Goal: Transaction & Acquisition: Purchase product/service

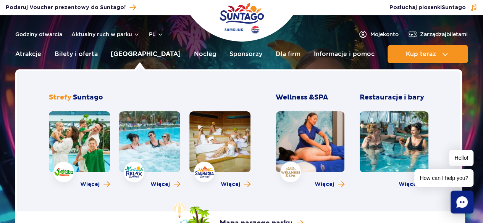
click at [144, 54] on link "[GEOGRAPHIC_DATA]" at bounding box center [146, 54] width 70 height 18
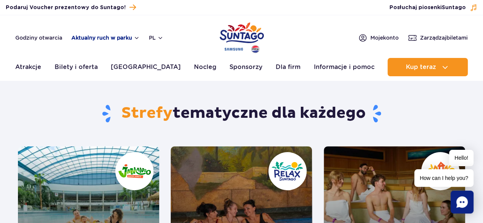
click at [137, 38] on button "Aktualny ruch w parku" at bounding box center [105, 38] width 68 height 6
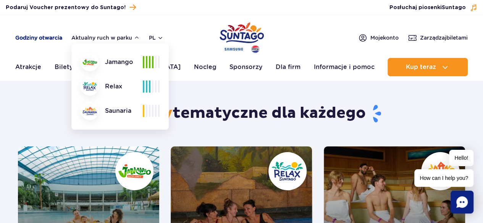
click at [54, 37] on link "Godziny otwarcia" at bounding box center [38, 38] width 47 height 8
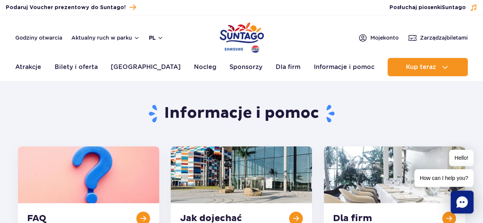
click at [159, 39] on button "pl" at bounding box center [156, 38] width 15 height 8
click at [199, 4] on div "Podaruj voucher Podaruj Voucher prezentowy do Suntago!" at bounding box center [131, 7] width 263 height 10
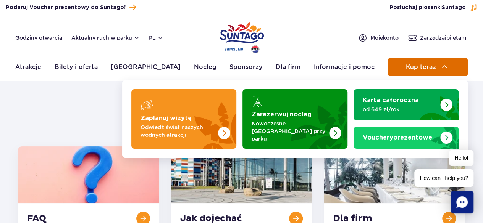
click at [450, 69] on button "Kup teraz" at bounding box center [427, 67] width 80 height 18
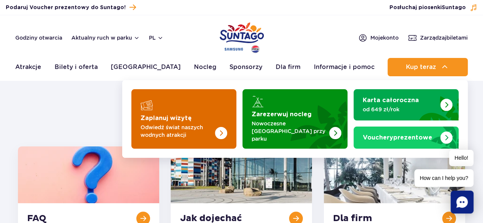
click at [218, 127] on img "Zaplanuj wizytę" at bounding box center [221, 133] width 12 height 12
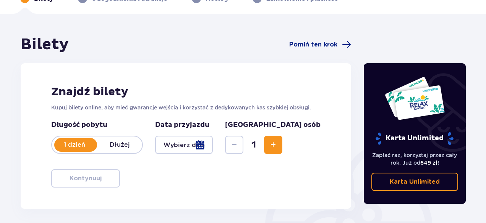
scroll to position [61, 0]
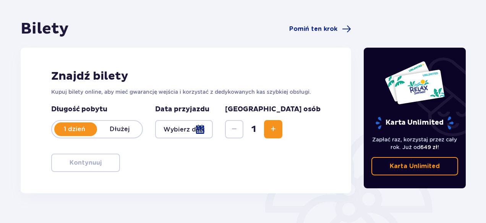
click at [282, 134] on button "Increase" at bounding box center [273, 129] width 18 height 18
click at [213, 129] on div at bounding box center [184, 129] width 58 height 18
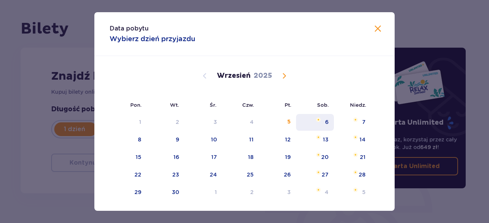
click at [325, 123] on div "6" at bounding box center [326, 122] width 3 height 8
type input "06.09.25"
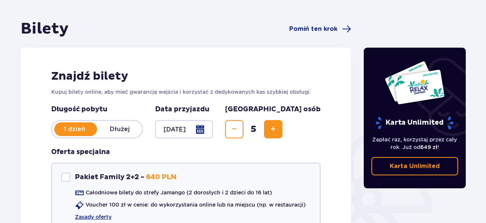
click at [307, 66] on div "Znajdź bilety Kupuj bilety online, aby mieć gwarancję wejścia i korzystać z ded…" at bounding box center [186, 167] width 330 height 238
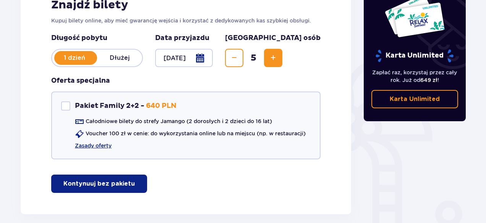
scroll to position [134, 0]
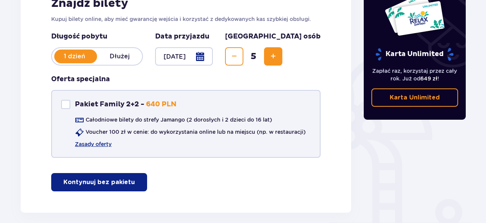
click at [68, 106] on div at bounding box center [65, 104] width 9 height 9
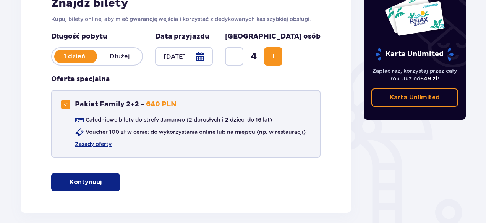
click at [63, 100] on div at bounding box center [65, 104] width 9 height 9
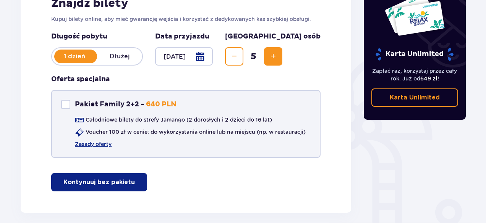
click at [63, 100] on div at bounding box center [65, 104] width 9 height 9
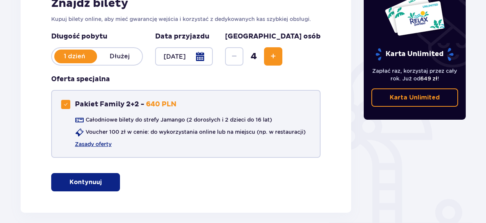
click at [68, 107] on div at bounding box center [65, 104] width 9 height 9
checkbox input "false"
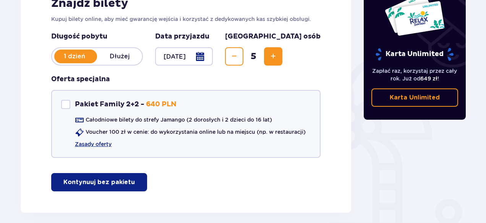
click at [114, 183] on p "Kontynuuj bez pakietu" at bounding box center [98, 182] width 71 height 8
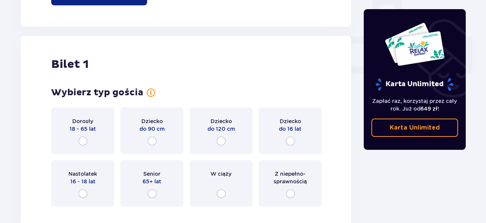
scroll to position [347, 0]
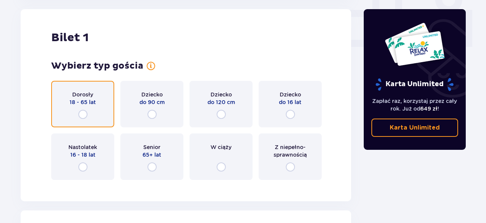
click at [81, 113] on input "radio" at bounding box center [82, 114] width 9 height 9
radio input "true"
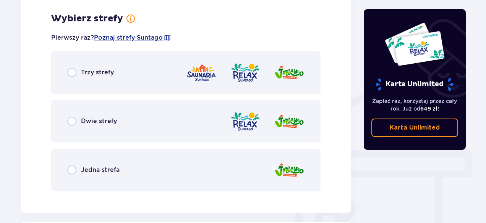
scroll to position [534, 0]
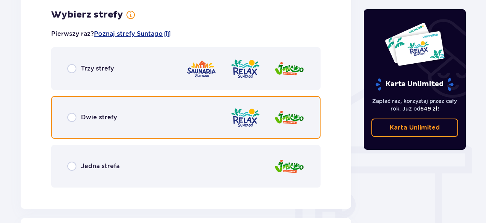
click at [73, 115] on input "radio" at bounding box center [71, 117] width 9 height 9
radio input "true"
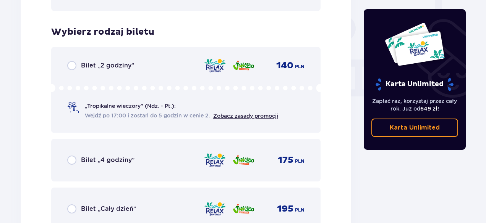
scroll to position [731, 0]
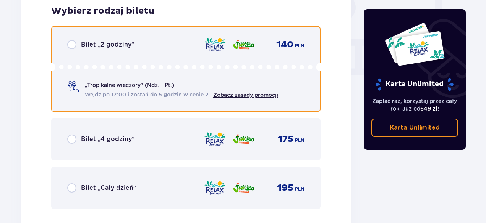
click at [74, 42] on input "radio" at bounding box center [71, 44] width 9 height 9
radio input "true"
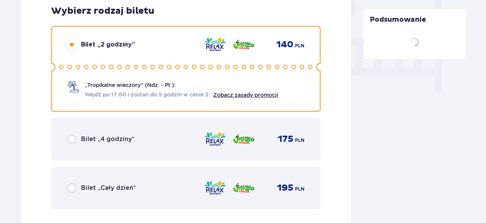
scroll to position [962, 0]
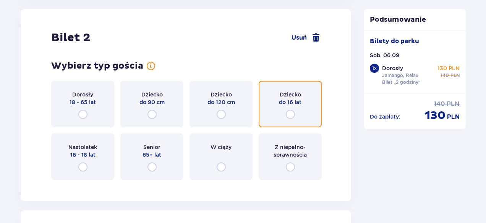
click at [291, 115] on input "radio" at bounding box center [290, 114] width 9 height 9
radio input "true"
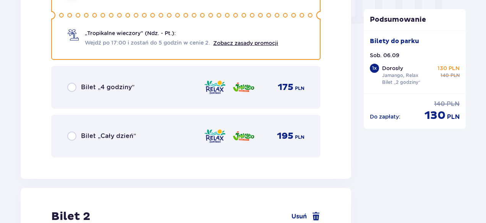
scroll to position [787, 0]
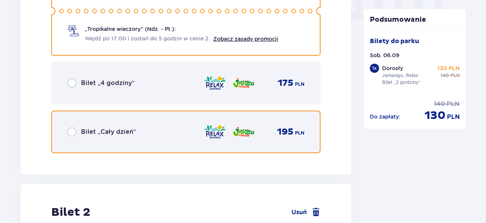
click at [75, 131] on input "radio" at bounding box center [71, 131] width 9 height 9
radio input "true"
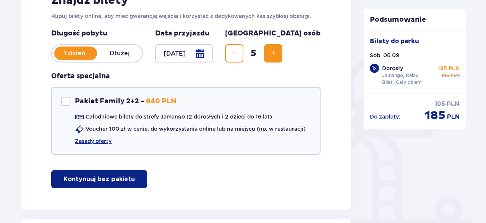
scroll to position [111, 0]
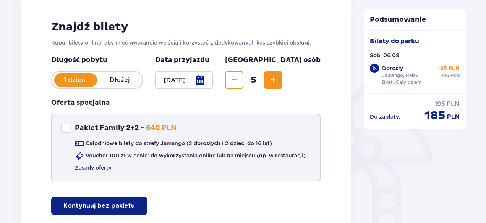
click at [67, 124] on div at bounding box center [65, 128] width 9 height 9
checkbox input "true"
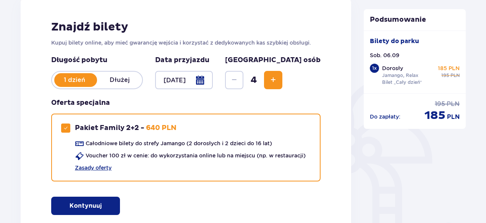
click at [278, 81] on span "Increase" at bounding box center [272, 80] width 9 height 9
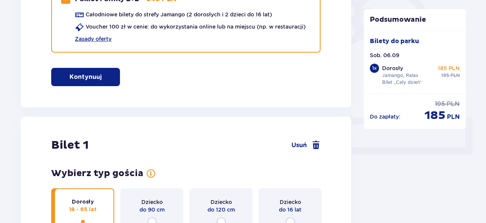
scroll to position [0, 0]
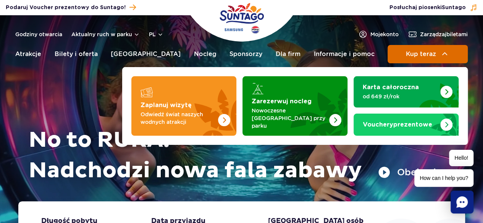
click at [434, 61] on button "Kup teraz" at bounding box center [427, 54] width 80 height 18
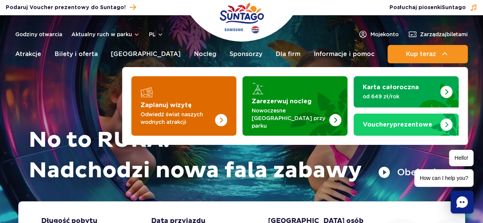
click at [170, 111] on p "Odwiedź świat naszych wodnych atrakcji" at bounding box center [177, 118] width 74 height 15
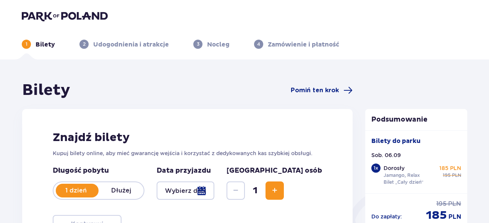
type input "[DATE]"
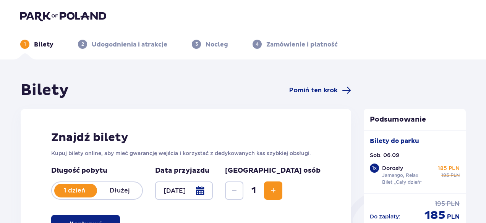
click at [282, 195] on button "Increase" at bounding box center [273, 191] width 18 height 18
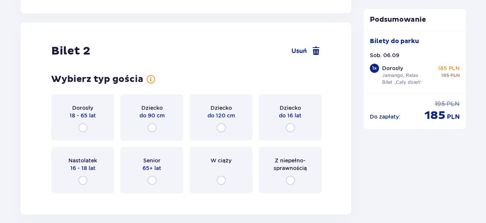
scroll to position [962, 0]
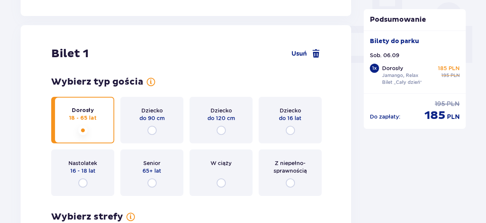
scroll to position [86, 0]
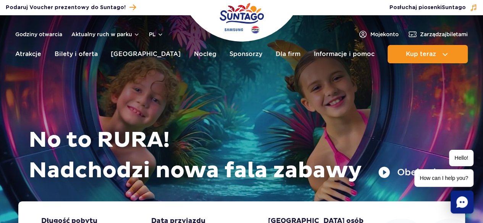
click at [386, 63] on ul "Aktualny ruch w parku Atrakcje Zjeżdżalnie Aster Rainbow Narval Więcej Baseny B…" at bounding box center [241, 54] width 452 height 18
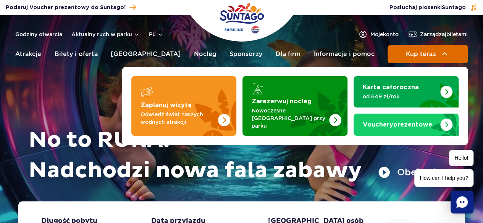
click at [405, 55] on button "Kup teraz" at bounding box center [427, 54] width 80 height 18
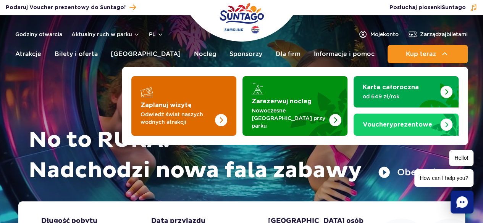
click at [162, 117] on p "Odwiedź świat naszych wodnych atrakcji" at bounding box center [177, 118] width 74 height 15
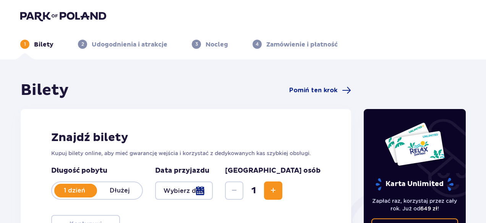
click at [278, 192] on span "Increase" at bounding box center [272, 190] width 9 height 9
click at [213, 188] on div at bounding box center [184, 191] width 58 height 18
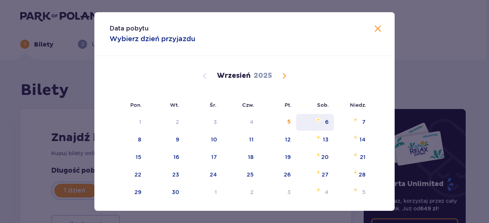
click at [325, 123] on div "6" at bounding box center [326, 122] width 3 height 8
type input "06.09.25"
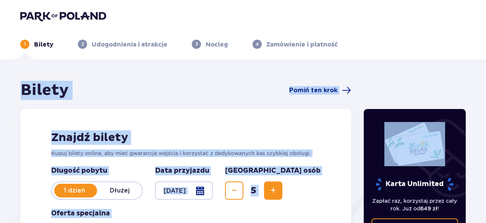
drag, startPoint x: 482, startPoint y: 34, endPoint x: 473, endPoint y: 83, distance: 49.6
click at [473, 83] on div "1 Bilety 2 Udogodnienia i atrakcje 3 Nocleg 4 Zamówienie i płatność Bilety Pomi…" at bounding box center [243, 196] width 486 height 393
click at [400, 44] on ul "1 Bilety 2 Udogodnienia i atrakcje 3 Nocleg 4 Zamówienie i płatność" at bounding box center [242, 44] width 445 height 9
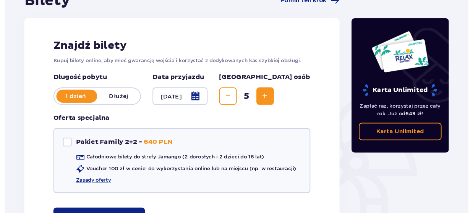
scroll to position [91, 0]
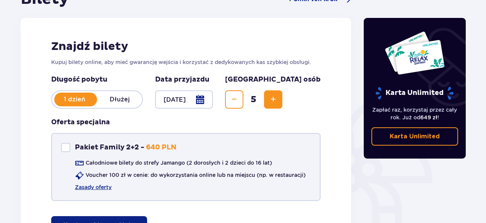
click at [63, 150] on div at bounding box center [65, 147] width 9 height 9
checkbox input "true"
click at [102, 184] on link "Zasady oferty" at bounding box center [93, 188] width 37 height 8
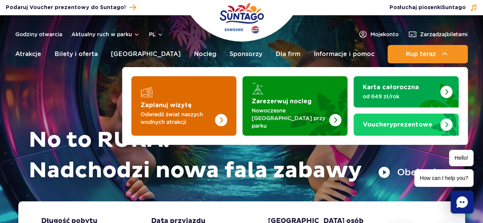
click at [230, 92] on img "Zaplanuj wizytę" at bounding box center [206, 106] width 61 height 60
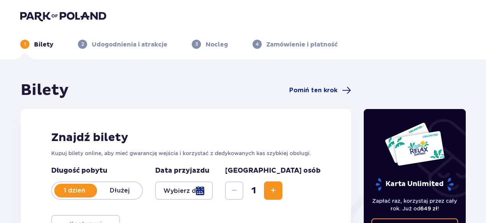
click at [282, 187] on button "Increase" at bounding box center [273, 191] width 18 height 18
click at [282, 188] on button "Increase" at bounding box center [273, 191] width 18 height 18
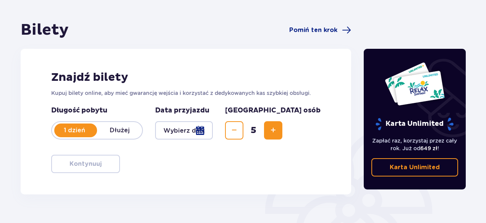
scroll to position [115, 0]
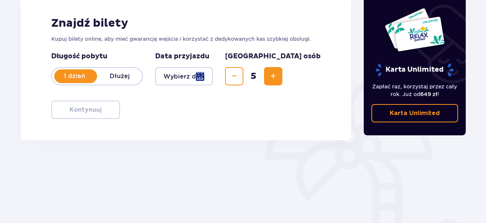
click at [213, 74] on div at bounding box center [184, 76] width 58 height 18
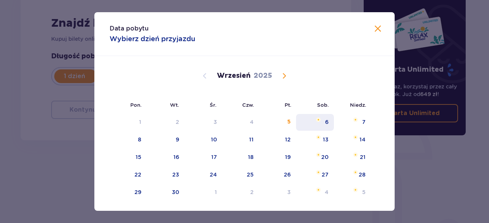
click at [325, 122] on div "6" at bounding box center [326, 122] width 3 height 8
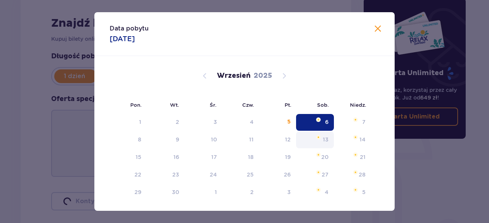
click at [322, 121] on div "6" at bounding box center [315, 122] width 38 height 17
type input "06.09.25"
click at [424, 174] on div "Karta Unlimited Zapłać raz, korzystaj przez cały rok. Już od 649 zł ! Karta Unl…" at bounding box center [414, 99] width 115 height 266
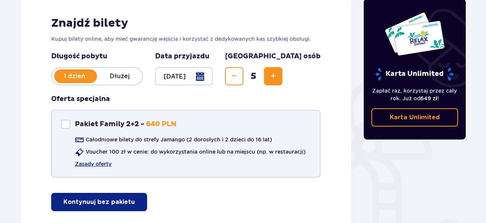
click at [63, 121] on div at bounding box center [65, 124] width 9 height 9
checkbox input "true"
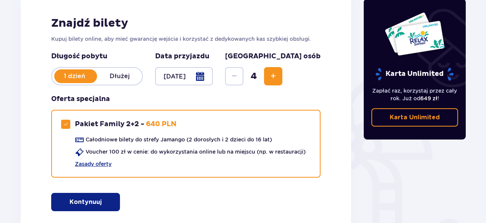
click at [98, 203] on span "button" at bounding box center [102, 202] width 9 height 9
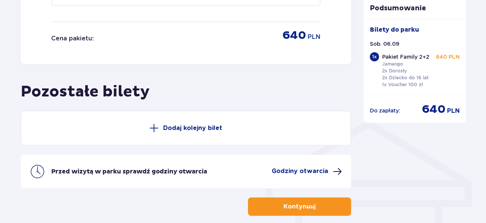
scroll to position [538, 0]
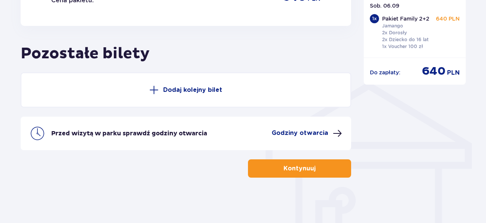
click at [221, 94] on p "Dodaj kolejny bilet" at bounding box center [192, 90] width 59 height 8
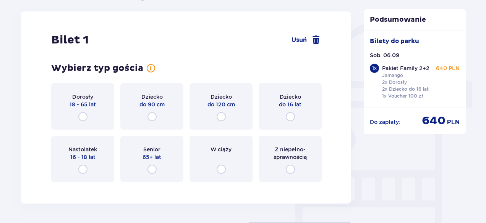
scroll to position [602, 0]
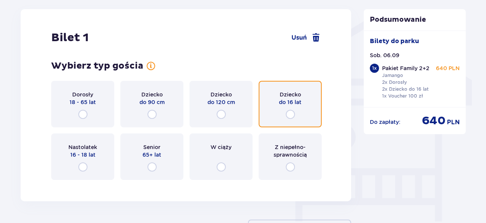
click at [286, 112] on input "radio" at bounding box center [290, 114] width 9 height 9
radio input "true"
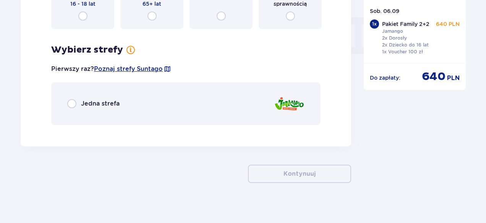
scroll to position [758, 0]
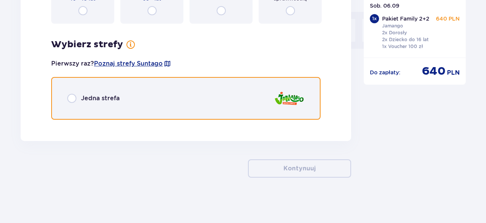
click at [74, 99] on input "radio" at bounding box center [71, 98] width 9 height 9
radio input "true"
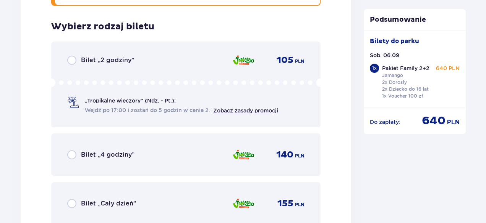
scroll to position [922, 0]
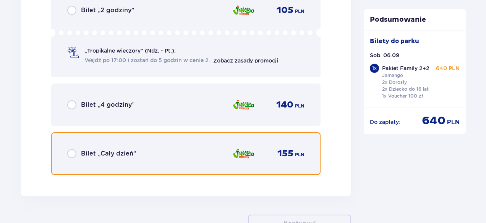
drag, startPoint x: 75, startPoint y: 155, endPoint x: 145, endPoint y: 154, distance: 69.9
click at [75, 155] on input "radio" at bounding box center [71, 153] width 9 height 9
radio input "true"
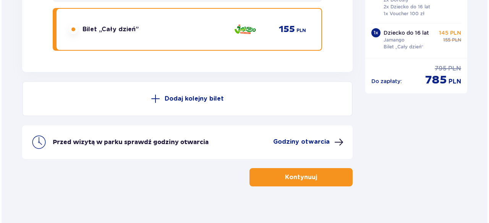
scroll to position [1056, 0]
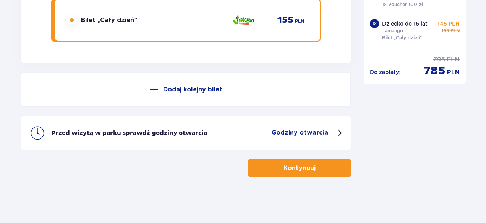
click at [315, 136] on p "Godziny otwarcia" at bounding box center [299, 133] width 56 height 8
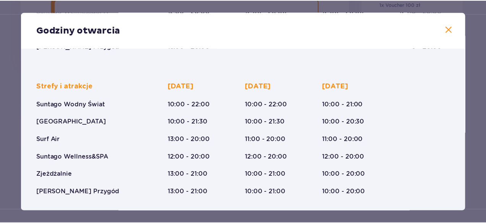
scroll to position [173, 0]
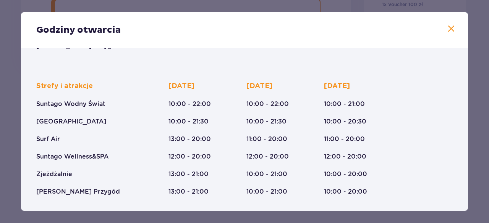
click at [447, 29] on span at bounding box center [450, 28] width 9 height 9
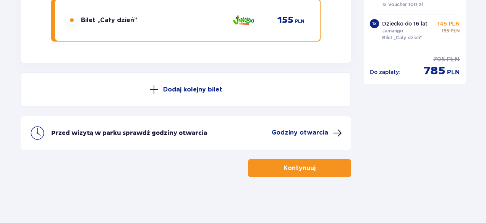
click at [284, 168] on p "Kontynuuj" at bounding box center [299, 168] width 32 height 8
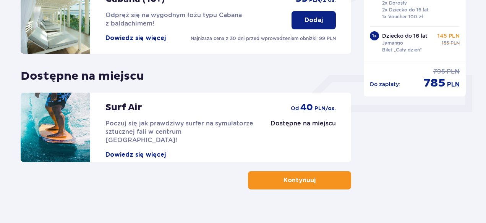
scroll to position [294, 0]
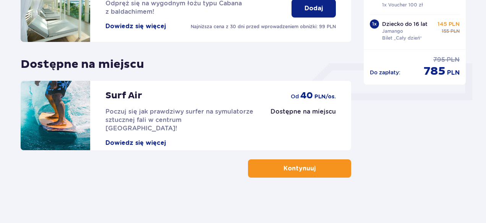
click at [311, 175] on button "Kontynuuj" at bounding box center [299, 169] width 103 height 18
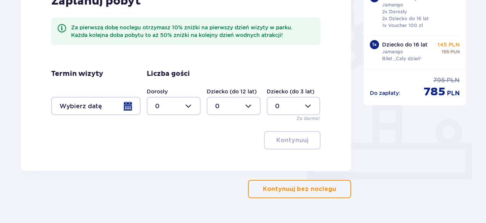
scroll to position [235, 0]
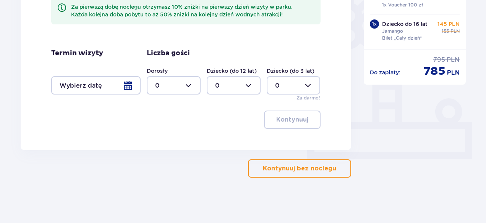
click at [306, 168] on p "Kontynuuj bez noclegu" at bounding box center [299, 169] width 73 height 8
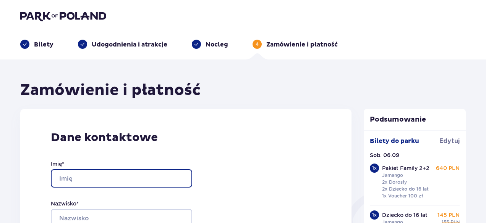
click at [100, 176] on input "Imię *" at bounding box center [121, 178] width 141 height 18
type input "Magdalena"
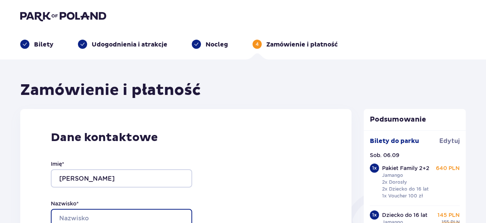
type input "Grabińska"
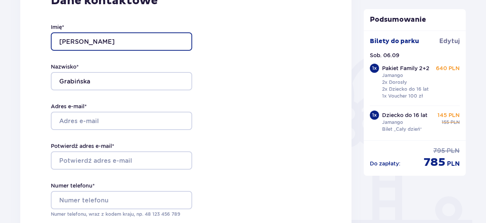
scroll to position [153, 0]
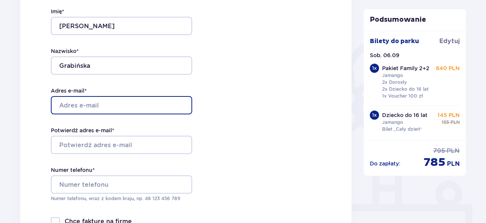
click at [114, 105] on input "Adres e-mail *" at bounding box center [121, 105] width 141 height 18
type input "magdalena.grabinska1@gmail.com"
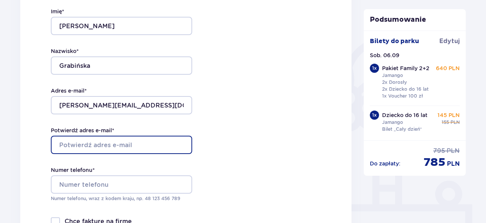
drag, startPoint x: 99, startPoint y: 144, endPoint x: 100, endPoint y: 149, distance: 5.0
click at [99, 144] on input "Potwierdź adres e-mail *" at bounding box center [121, 145] width 141 height 18
type input "magdalena.grabinska1@gmail.com"
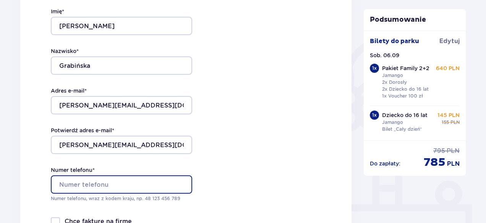
click at [96, 187] on input "Numer telefonu *" at bounding box center [121, 185] width 141 height 18
type input "+48 506 071 708"
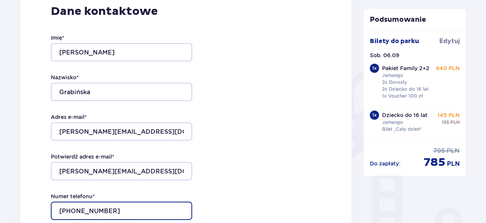
scroll to position [115, 0]
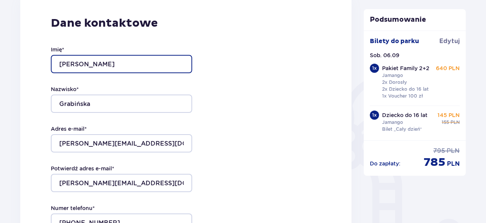
drag, startPoint x: 98, startPoint y: 65, endPoint x: 78, endPoint y: 67, distance: 20.0
click at [78, 67] on input "Magdalena" at bounding box center [121, 64] width 141 height 18
click at [114, 65] on input "Magdalena" at bounding box center [121, 64] width 141 height 18
drag, startPoint x: 94, startPoint y: 66, endPoint x: 80, endPoint y: 65, distance: 14.1
click at [80, 65] on input "Magdalena" at bounding box center [121, 64] width 141 height 18
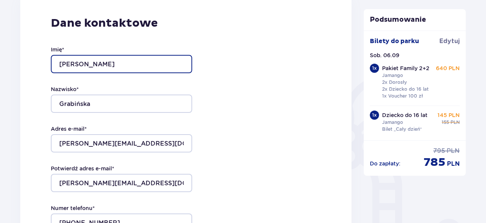
click at [110, 68] on input "Magdalena" at bounding box center [121, 64] width 141 height 18
click at [166, 65] on input "Magdalena" at bounding box center [121, 64] width 141 height 18
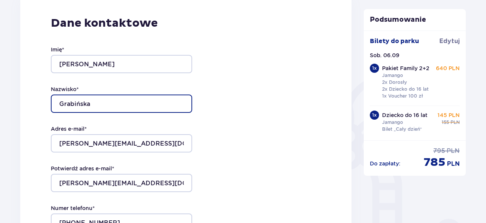
click at [181, 107] on input "Grabińska" at bounding box center [121, 104] width 141 height 18
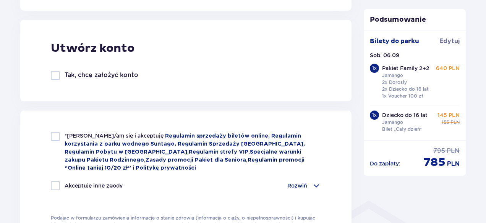
scroll to position [420, 0]
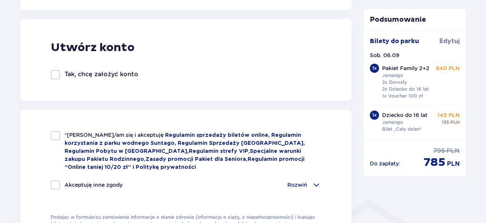
click at [56, 74] on div at bounding box center [55, 74] width 9 height 9
checkbox input "true"
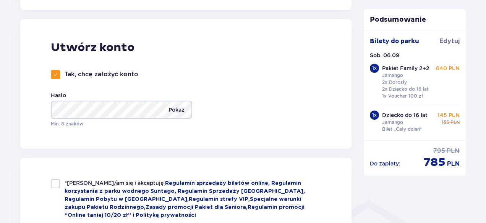
click at [177, 110] on p "Pokaż" at bounding box center [176, 110] width 16 height 18
click at [178, 110] on p "Ukryj" at bounding box center [177, 110] width 14 height 18
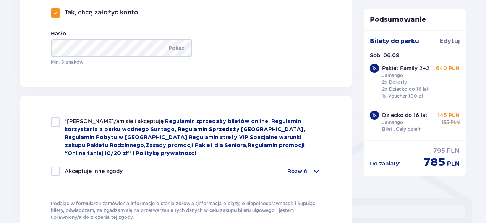
scroll to position [496, 0]
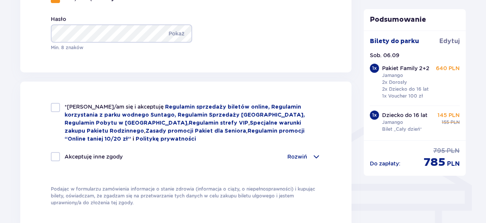
click at [56, 107] on div at bounding box center [55, 107] width 9 height 9
checkbox input "true"
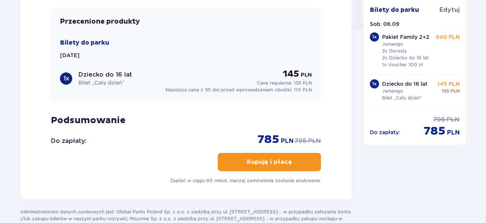
scroll to position [802, 0]
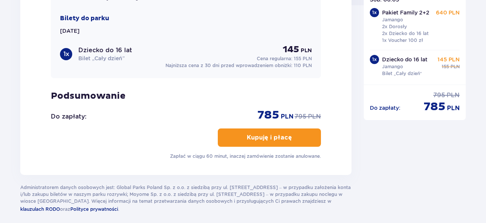
click at [273, 138] on p "Kupuję i płacę" at bounding box center [269, 138] width 45 height 8
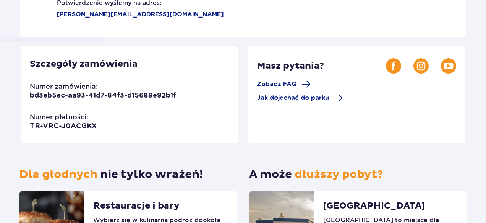
scroll to position [194, 0]
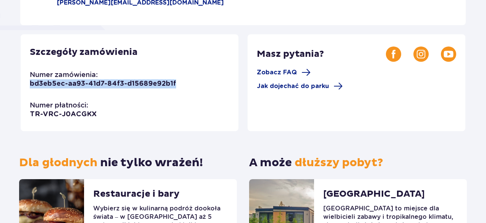
drag, startPoint x: 185, startPoint y: 86, endPoint x: 7, endPoint y: 90, distance: 177.9
click at [7, 90] on div "Dziękujemy za wybór [PERSON_NAME]! Twoje zamówienie jest gotowe! Potwierdzenie …" at bounding box center [243, 73] width 486 height 470
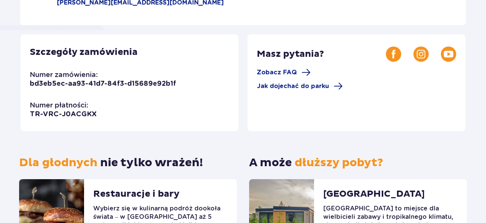
drag, startPoint x: 92, startPoint y: 104, endPoint x: 120, endPoint y: 111, distance: 28.3
click at [93, 104] on div "Szczegóły zamówienia Numer zamówienia: bd3eb5ec-aa93-41d7-84f3-d15689e92b1f Num…" at bounding box center [130, 82] width 218 height 97
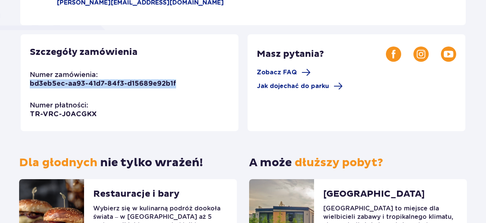
drag, startPoint x: 180, startPoint y: 81, endPoint x: 29, endPoint y: 82, distance: 151.2
click at [29, 82] on div "Szczegóły zamówienia Numer zamówienia: bd3eb5ec-aa93-41d7-84f3-d15689e92b1f Num…" at bounding box center [130, 82] width 218 height 97
copy p "bd3eb5ec-aa93-41d7-84f3-d15689e92b1f"
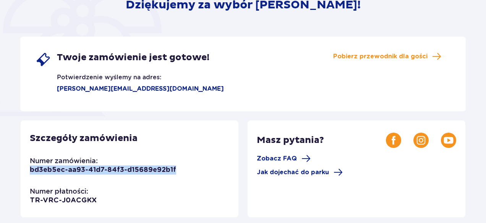
scroll to position [41, 0]
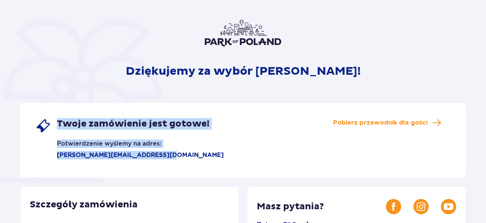
drag, startPoint x: 59, startPoint y: 121, endPoint x: 165, endPoint y: 151, distance: 110.2
click at [165, 151] on div "Twoje zamówienie jest gotowe! Potwierdzenie wyślemy na adres: magdalena.grabins…" at bounding box center [129, 138] width 188 height 41
click at [189, 158] on div "Twoje zamówienie jest gotowe! Potwierdzenie wyślemy na adres: magdalena.grabins…" at bounding box center [129, 138] width 188 height 41
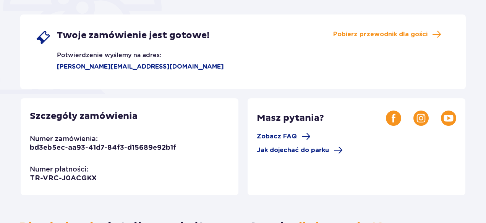
scroll to position [118, 0]
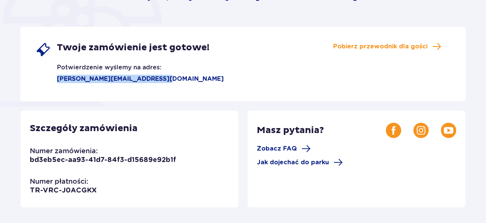
drag, startPoint x: 57, startPoint y: 79, endPoint x: 159, endPoint y: 83, distance: 101.6
click at [159, 83] on div "Twoje zamówienie jest gotowe! Potwierdzenie wyślemy na adres: magdalena.grabins…" at bounding box center [242, 64] width 445 height 75
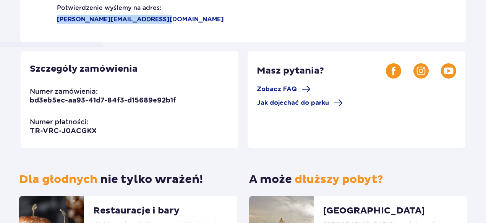
scroll to position [194, 0]
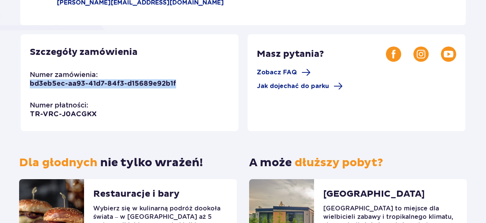
drag, startPoint x: 178, startPoint y: 86, endPoint x: 27, endPoint y: 80, distance: 151.7
click at [27, 80] on div "Szczegóły zamówienia Numer zamówienia: bd3eb5ec-aa93-41d7-84f3-d15689e92b1f Num…" at bounding box center [130, 82] width 218 height 97
copy p "bd3eb5ec-aa93-41d7-84f3-d15689e92b1f"
drag, startPoint x: 189, startPoint y: 121, endPoint x: 196, endPoint y: 121, distance: 6.5
click at [190, 121] on div "Szczegóły zamówienia Numer zamówienia: bd3eb5ec-aa93-41d7-84f3-d15689e92b1f Num…" at bounding box center [130, 82] width 218 height 97
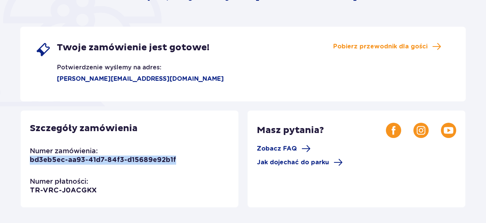
scroll to position [156, 0]
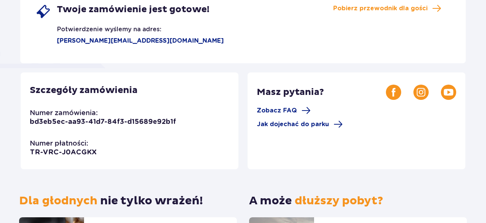
click at [111, 151] on div "Szczegóły zamówienia Numer zamówienia: bd3eb5ec-aa93-41d7-84f3-d15689e92b1f Num…" at bounding box center [130, 121] width 218 height 97
drag, startPoint x: 160, startPoint y: 41, endPoint x: 43, endPoint y: 46, distance: 116.9
click at [44, 45] on div "Twoje zamówienie jest gotowe! Potwierdzenie wyślemy na adres: magdalena.grabins…" at bounding box center [242, 26] width 445 height 75
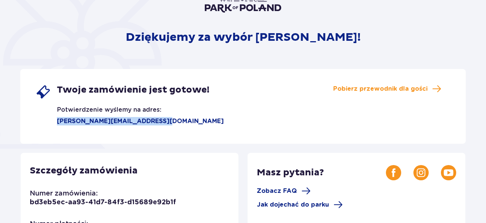
scroll to position [118, 0]
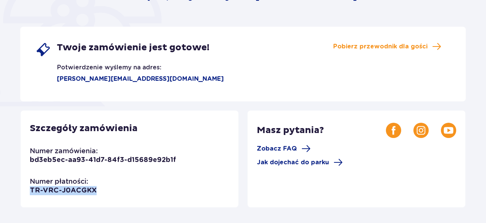
drag, startPoint x: 98, startPoint y: 189, endPoint x: 33, endPoint y: 189, distance: 64.5
click at [31, 190] on div "Szczegóły zamówienia Numer zamówienia: bd3eb5ec-aa93-41d7-84f3-d15689e92b1f Num…" at bounding box center [130, 159] width 218 height 97
copy p "TR-VRC-J0ACGKX"
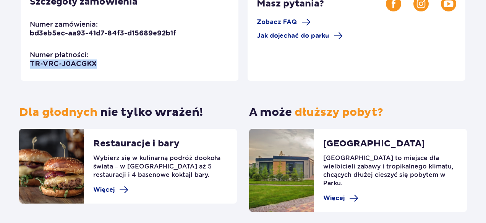
scroll to position [232, 0]
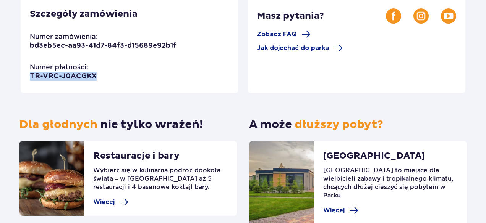
copy p "TR-VRC-J0ACGKX"
click at [121, 66] on div "Szczegóły zamówienia Numer zamówienia: bd3eb5ec-aa93-41d7-84f3-d15689e92b1f Num…" at bounding box center [130, 44] width 218 height 97
drag, startPoint x: 98, startPoint y: 77, endPoint x: 22, endPoint y: 78, distance: 76.4
click at [22, 78] on div "Szczegóły zamówienia Numer zamówienia: bd3eb5ec-aa93-41d7-84f3-d15689e92b1f Num…" at bounding box center [130, 44] width 218 height 97
copy p "TR-VRC-J0ACGKX"
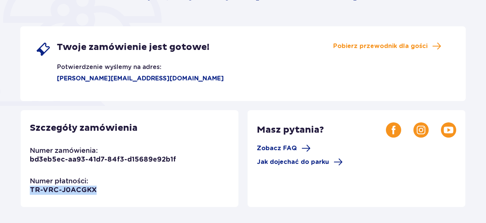
scroll to position [118, 0]
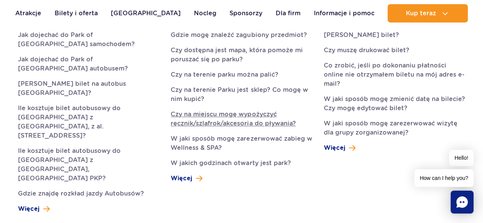
scroll to position [229, 0]
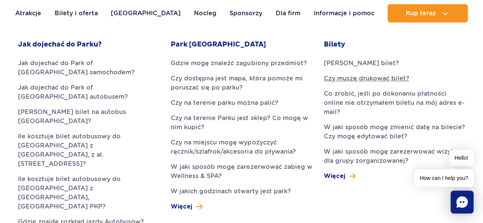
click at [367, 80] on link "Czy muszę drukować bilet?" at bounding box center [394, 78] width 141 height 9
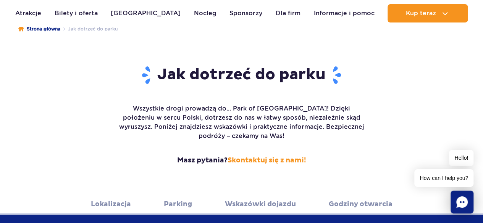
scroll to position [76, 0]
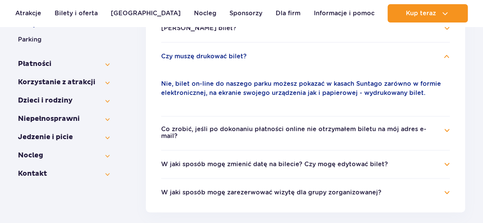
scroll to position [199, 0]
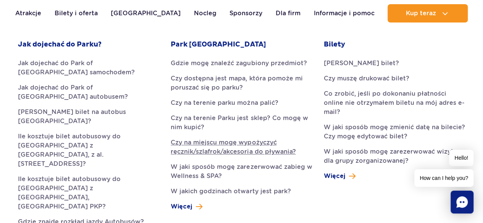
click at [200, 148] on link "Czy na miejscu mogę wypożyczyć ręcznik/szlafrok/akcesoria do pływania?" at bounding box center [241, 147] width 141 height 18
click at [397, 96] on link "Co zrobić, jeśli po dokonaniu płatności online nie otrzymałem biletu na mój adr…" at bounding box center [394, 102] width 141 height 27
click at [373, 96] on link "Co zrobić, jeśli po dokonaniu płatności online nie otrzymałem biletu na mój adr…" at bounding box center [394, 102] width 141 height 27
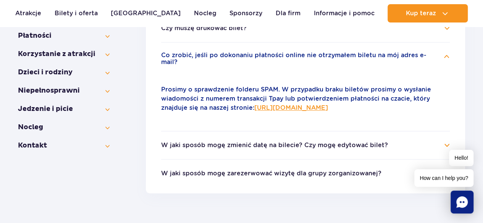
drag, startPoint x: 371, startPoint y: 103, endPoint x: 253, endPoint y: 103, distance: 117.2
click at [253, 103] on p "Prosimy o sprawdzenie folderu SPAM. W przypadku braku biletów prosimy o wysłani…" at bounding box center [305, 98] width 289 height 27
click at [462, 203] on icon "Chat" at bounding box center [461, 202] width 11 height 11
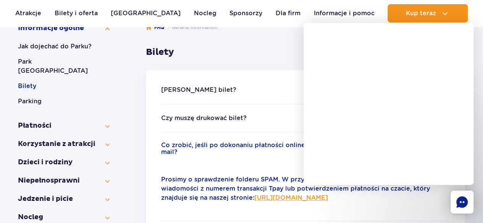
scroll to position [153, 0]
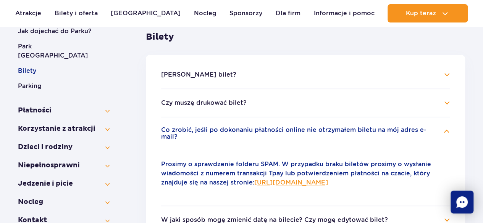
click at [459, 200] on icon "Chat" at bounding box center [461, 202] width 11 height 11
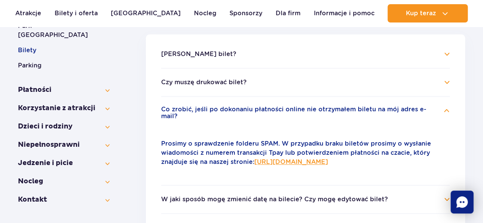
scroll to position [191, 0]
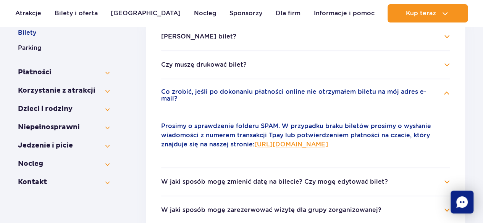
click at [306, 141] on link "https://parkofpoland.com/pl/kontakt" at bounding box center [291, 144] width 74 height 7
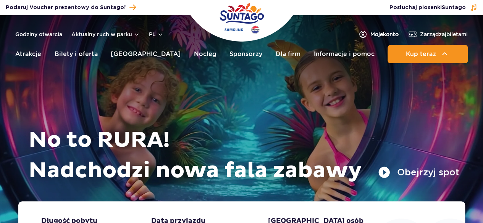
click at [384, 36] on span "Moje konto" at bounding box center [384, 35] width 28 height 8
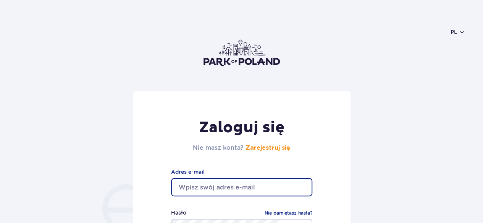
drag, startPoint x: 207, startPoint y: 187, endPoint x: 211, endPoint y: 187, distance: 4.2
click at [207, 187] on input "email" at bounding box center [241, 187] width 141 height 18
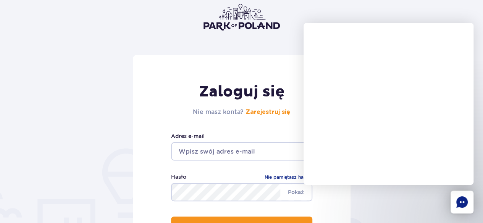
scroll to position [38, 0]
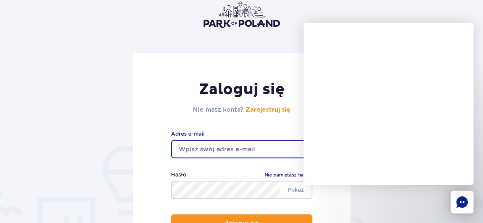
click at [219, 151] on input "email" at bounding box center [241, 149] width 141 height 18
type input "magdalena.grabinska1@gmail.com"
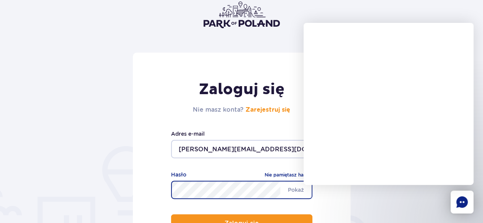
click at [171, 215] on button "Zaloguj się" at bounding box center [241, 224] width 141 height 18
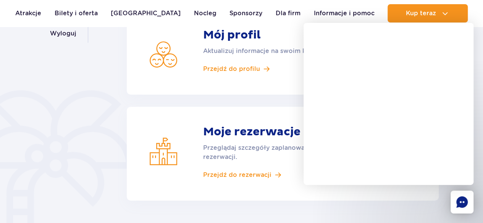
scroll to position [153, 0]
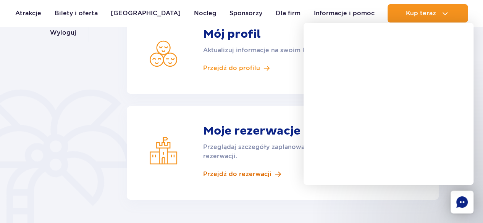
click at [248, 176] on span "Przejdź do rezerwacji" at bounding box center [237, 174] width 68 height 8
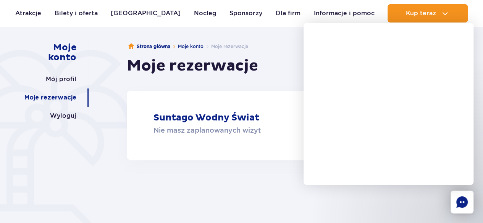
scroll to position [76, 0]
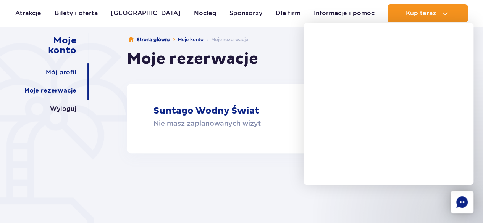
click at [71, 67] on link "Mój profil" at bounding box center [61, 72] width 31 height 18
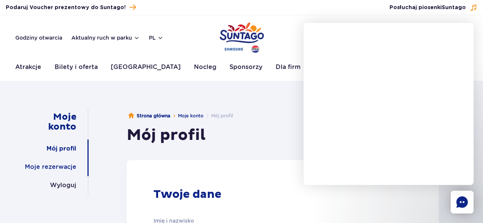
click at [64, 167] on link "Moje rezerwacje" at bounding box center [51, 167] width 52 height 18
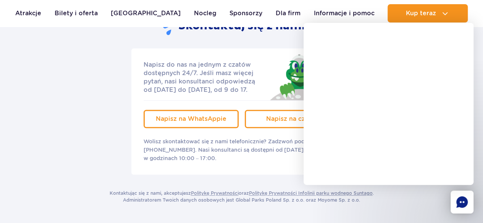
scroll to position [120, 0]
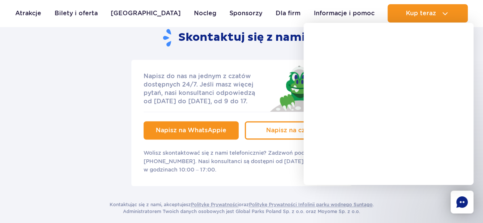
click at [216, 135] on link "Napisz na WhatsAppie" at bounding box center [191, 130] width 95 height 18
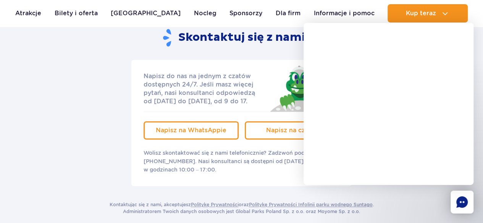
click at [110, 142] on div "Napisz do nas na jednym z czatów dostępnych 24/7. Jeśli masz więcej pytań, nasi…" at bounding box center [241, 123] width 458 height 126
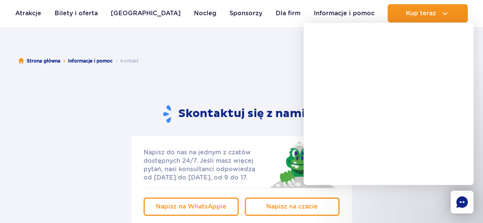
scroll to position [0, 0]
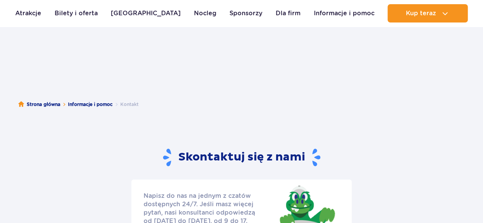
scroll to position [115, 0]
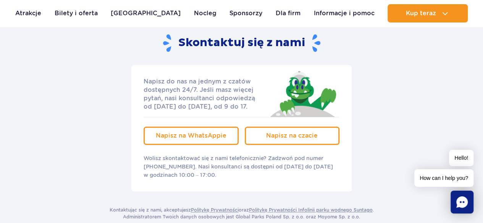
click at [464, 201] on icon "Chat" at bounding box center [461, 202] width 11 height 11
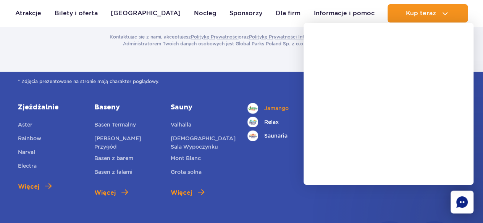
scroll to position [344, 0]
